Goal: Task Accomplishment & Management: Use online tool/utility

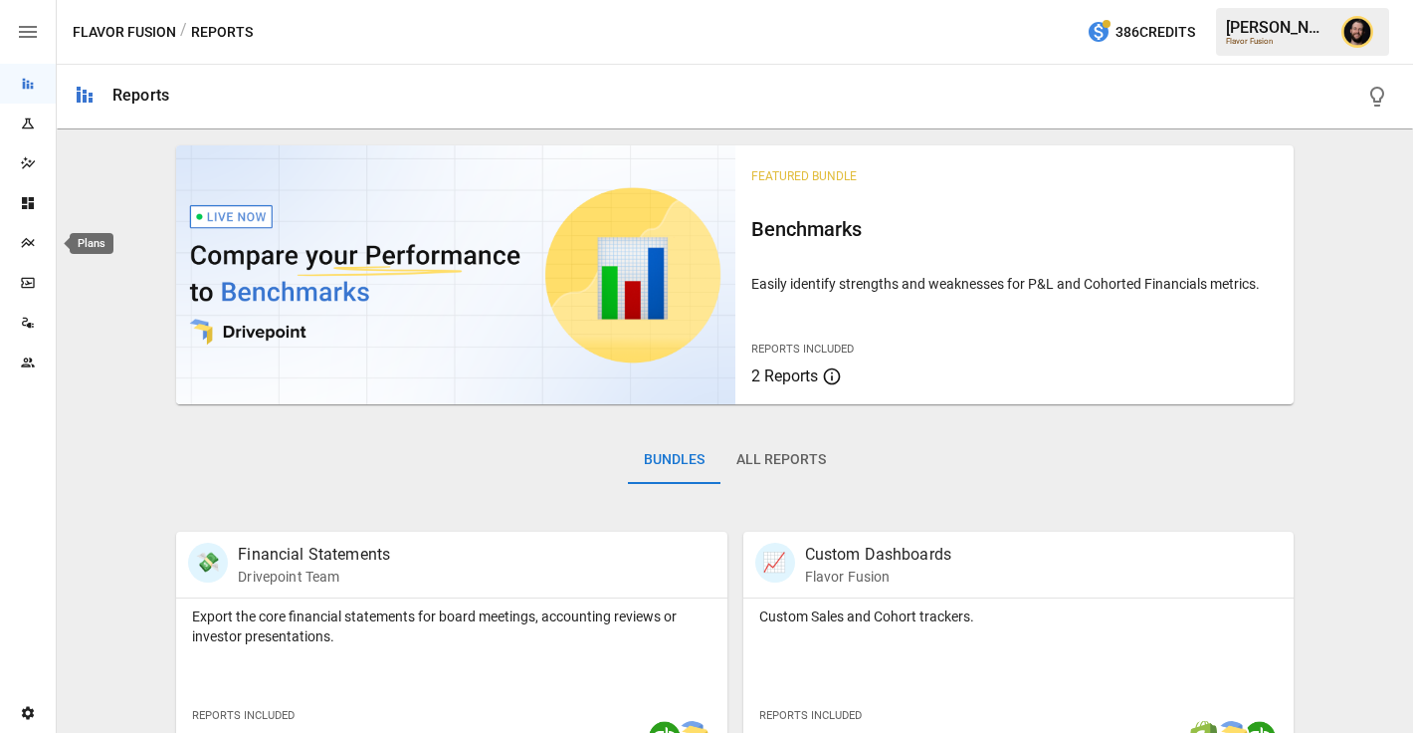
click at [34, 241] on icon "Plans" at bounding box center [28, 243] width 16 height 16
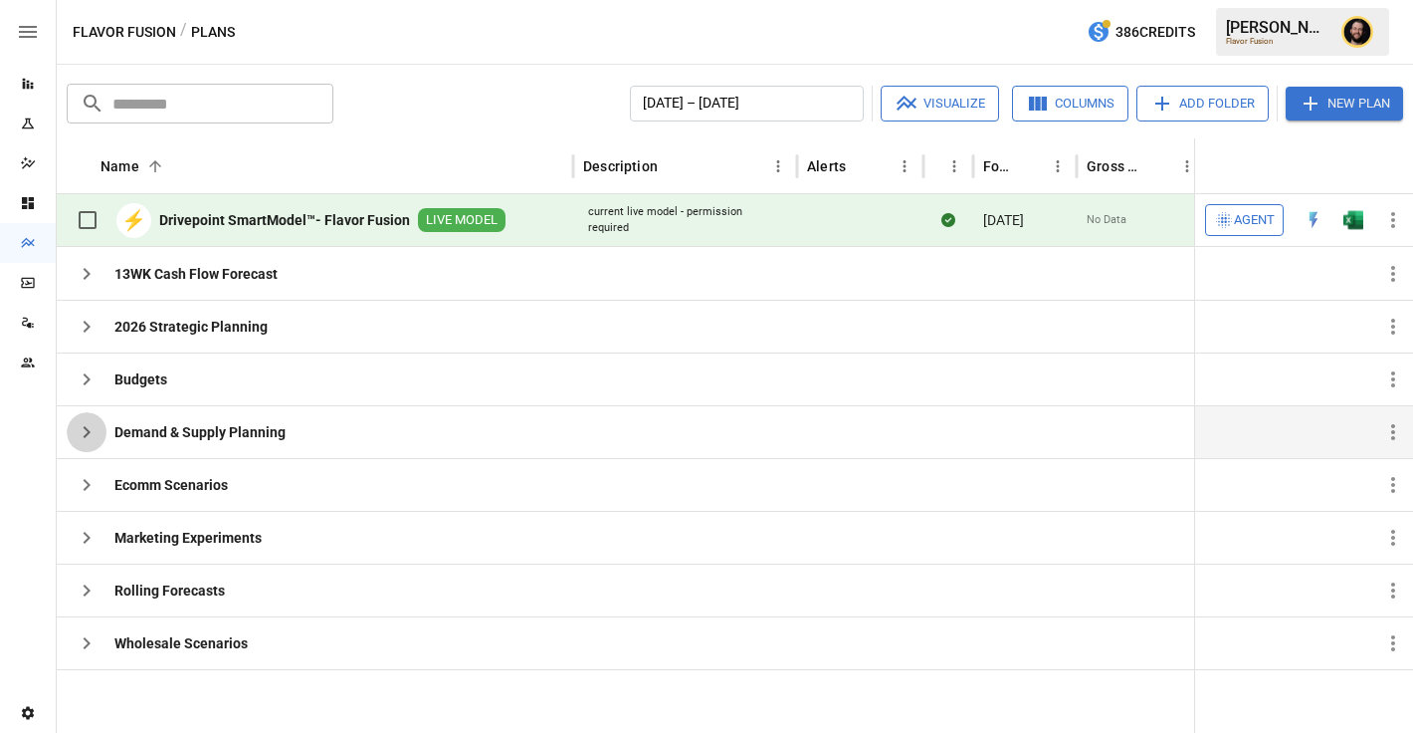
click at [82, 430] on icon "button" at bounding box center [87, 432] width 24 height 24
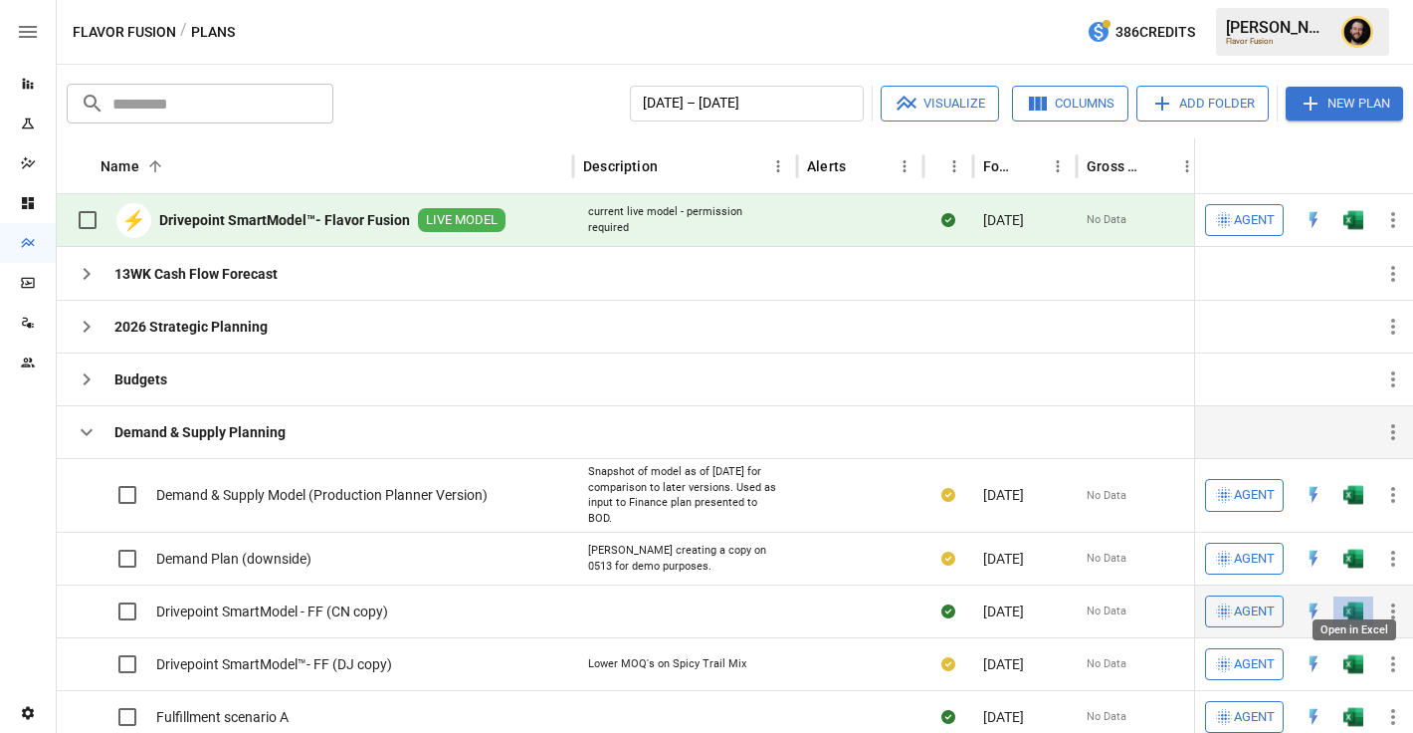
click at [1360, 505] on img "Open in Excel" at bounding box center [1354, 495] width 20 height 20
click at [96, 426] on icon "button" at bounding box center [87, 432] width 24 height 24
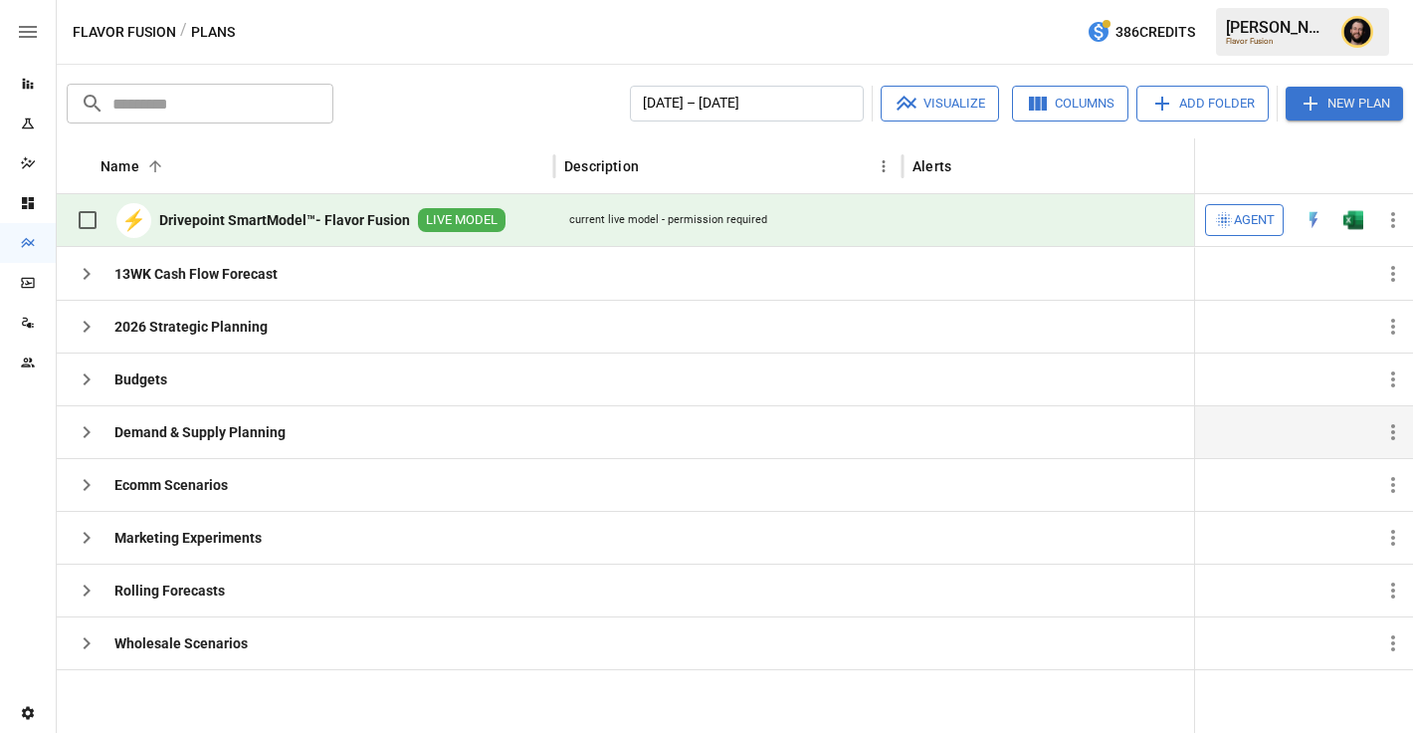
click at [87, 427] on icon "button" at bounding box center [87, 432] width 24 height 24
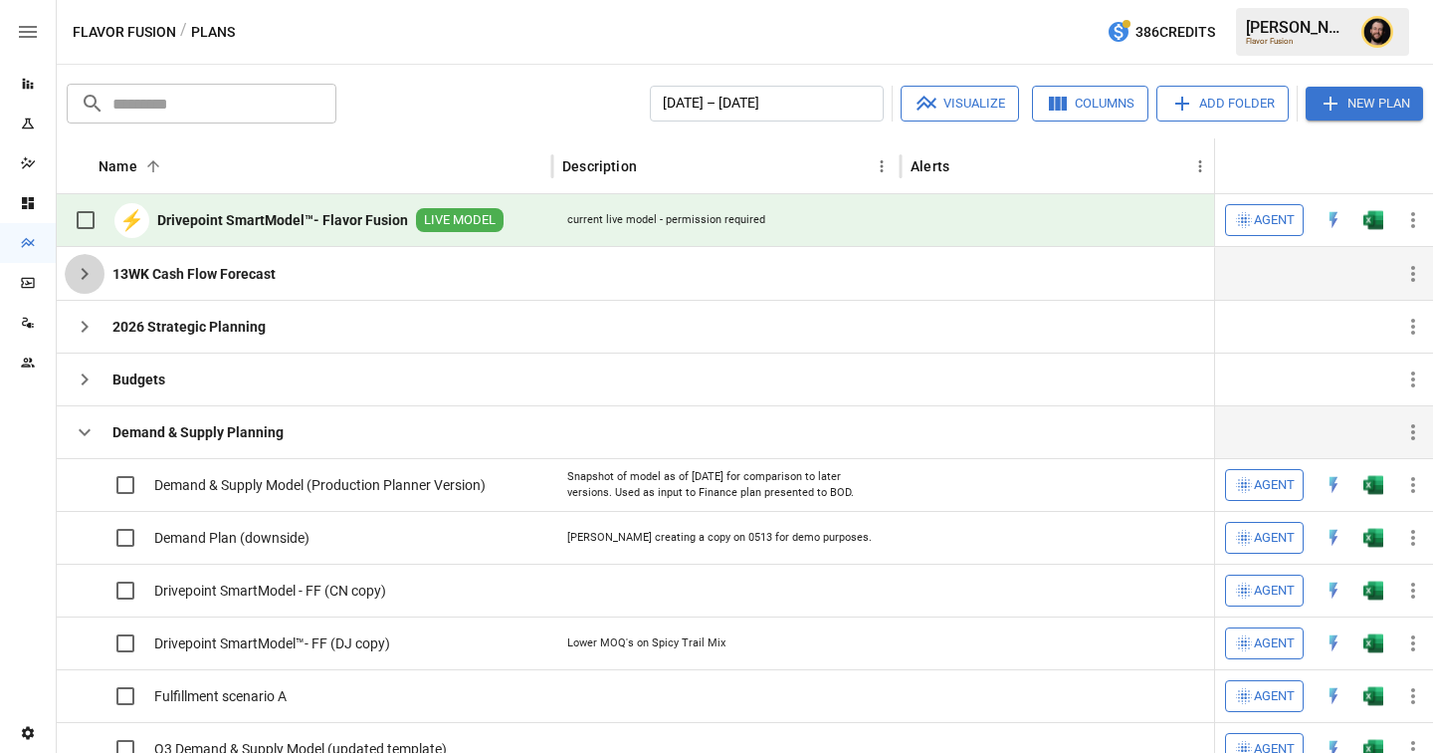
click at [86, 278] on icon "button" at bounding box center [85, 274] width 24 height 24
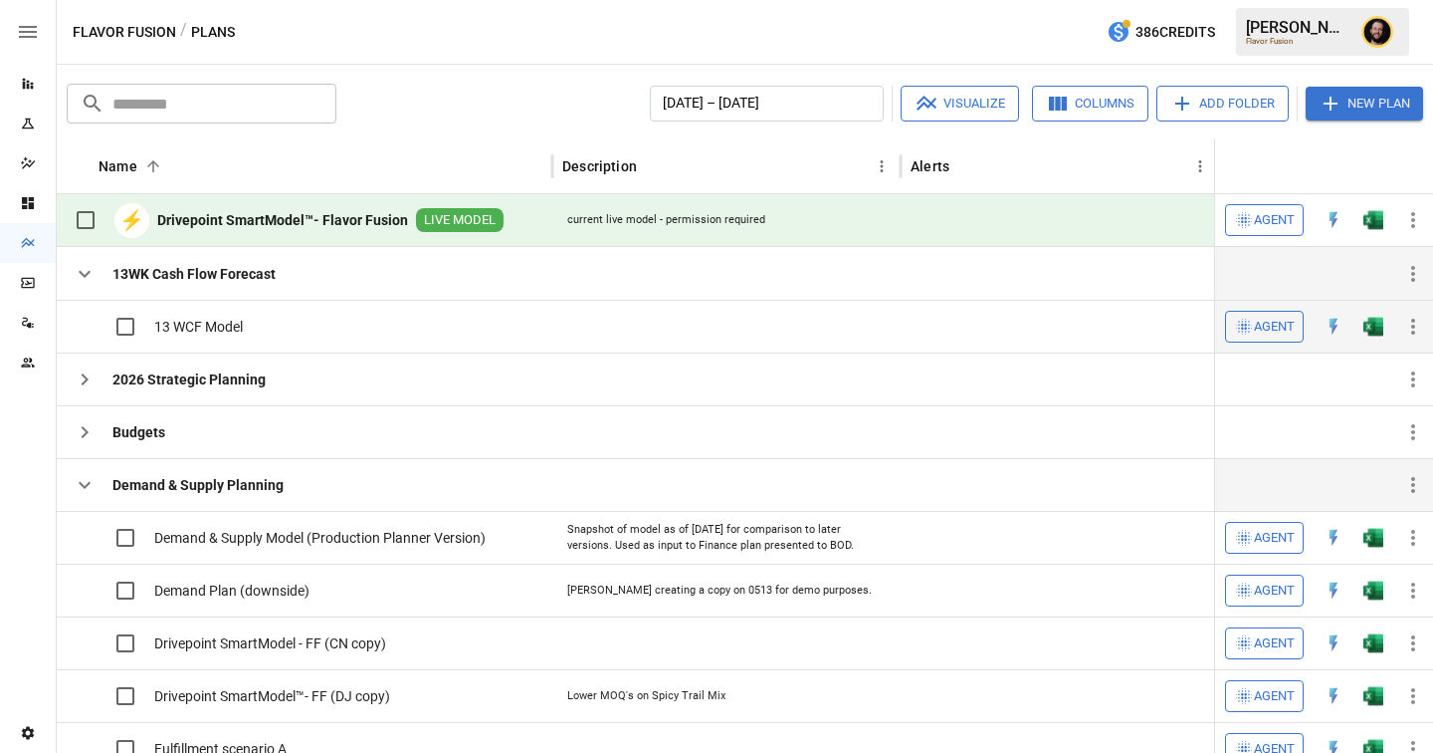
click at [1371, 331] on img "Open in Excel" at bounding box center [1374, 327] width 20 height 20
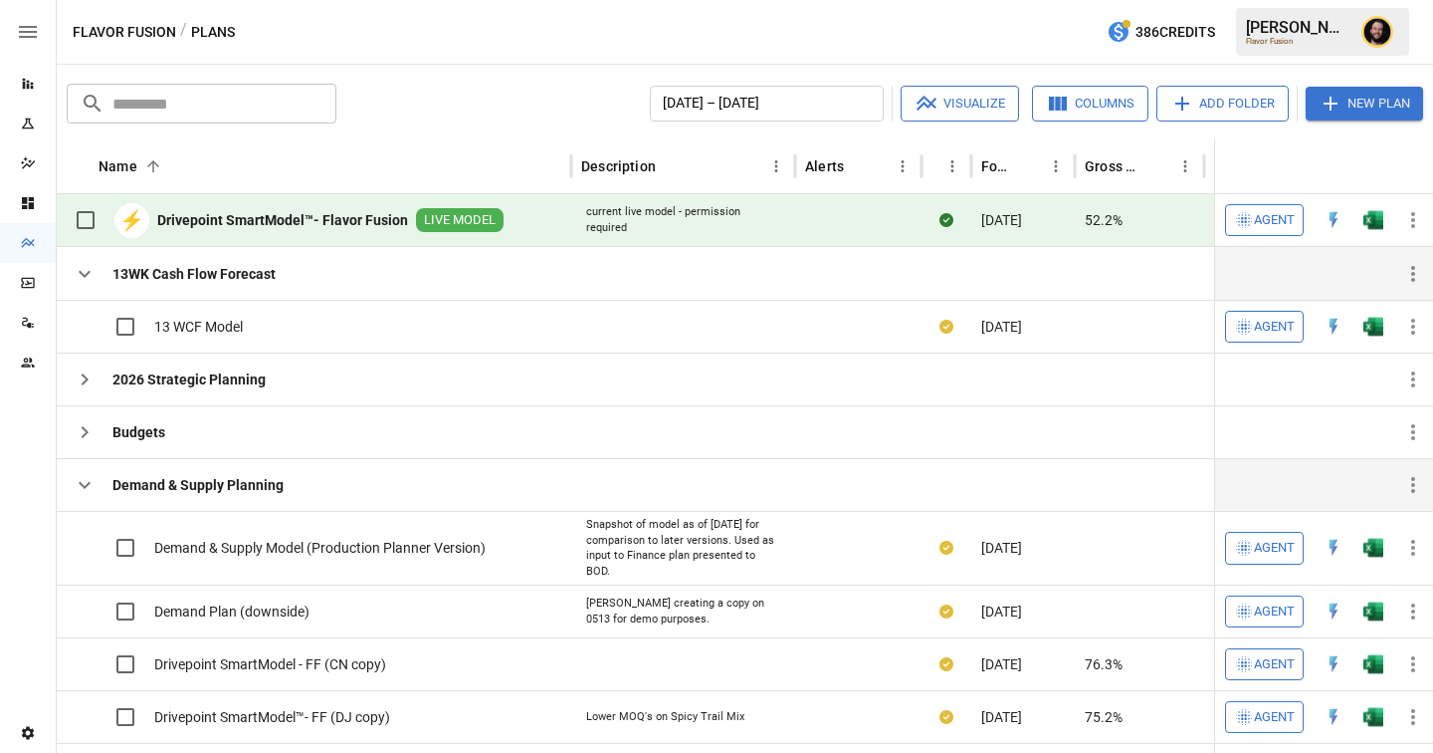
click at [81, 491] on icon "button" at bounding box center [85, 485] width 24 height 24
